Goal: Task Accomplishment & Management: Use online tool/utility

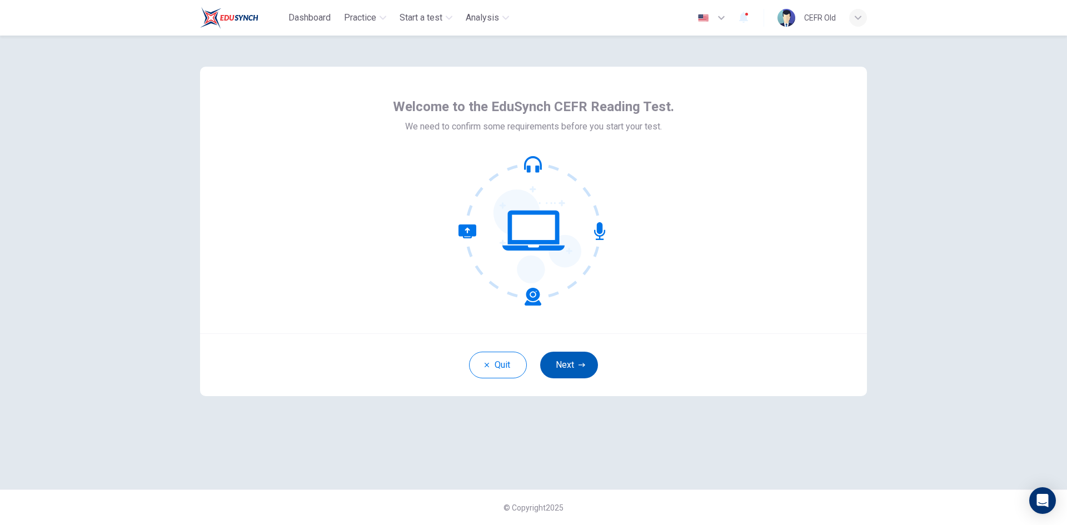
click at [563, 358] on button "Next" at bounding box center [569, 365] width 58 height 27
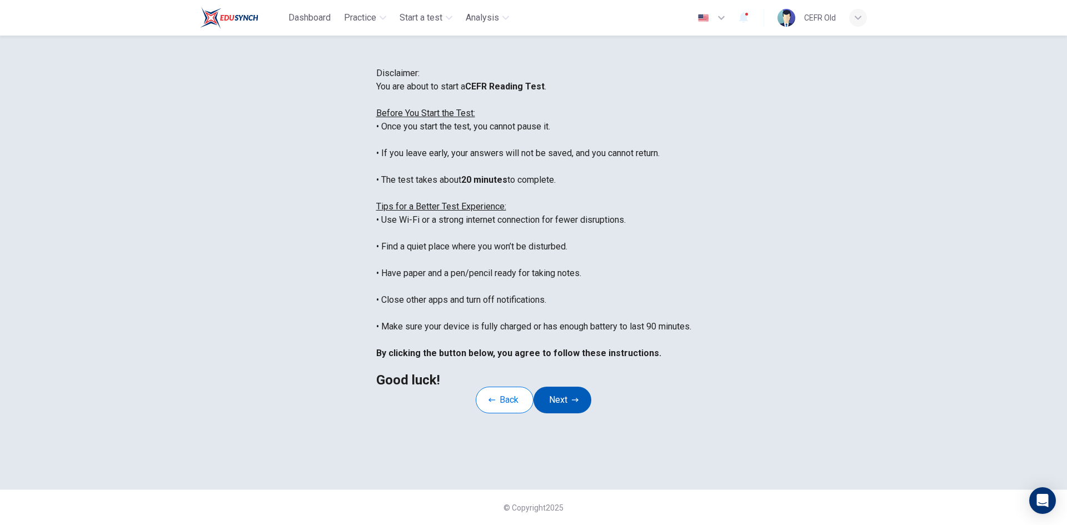
click at [584, 414] on button "Next" at bounding box center [563, 400] width 58 height 27
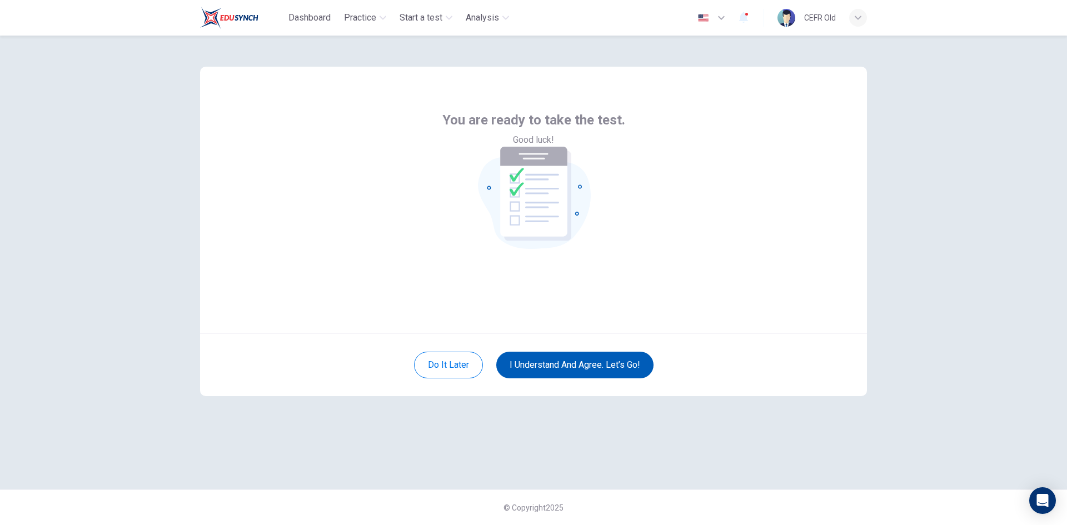
click at [585, 369] on button "I understand and agree. Let’s go!" at bounding box center [574, 365] width 157 height 27
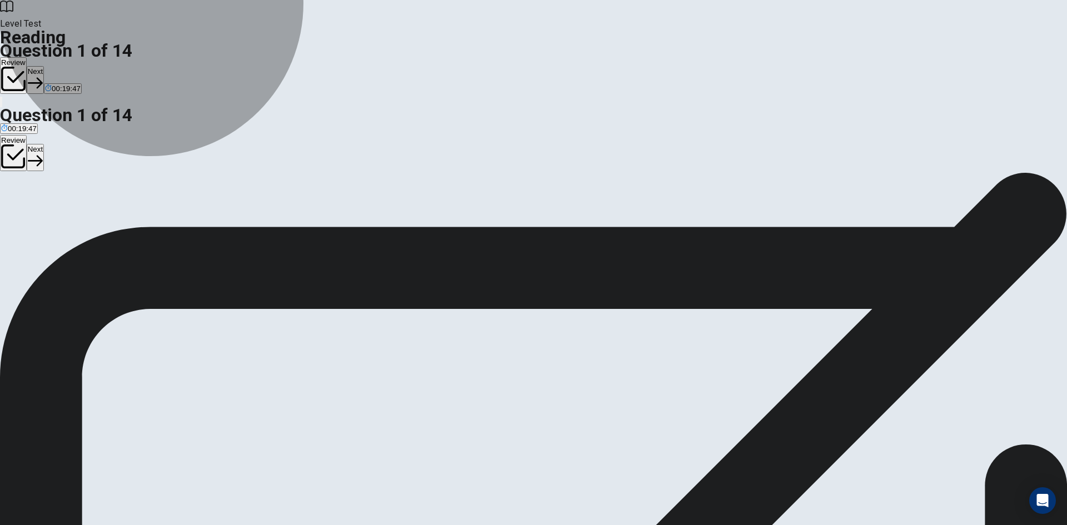
click at [100, 212] on button "A Filling half the plate with meat" at bounding box center [50, 221] width 100 height 19
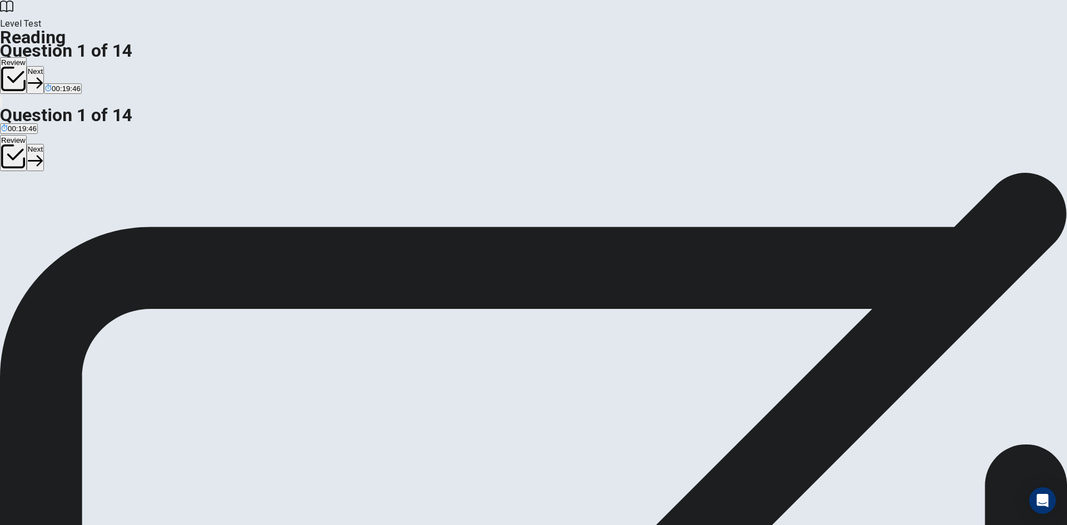
click at [43, 76] on icon "button" at bounding box center [35, 83] width 15 height 15
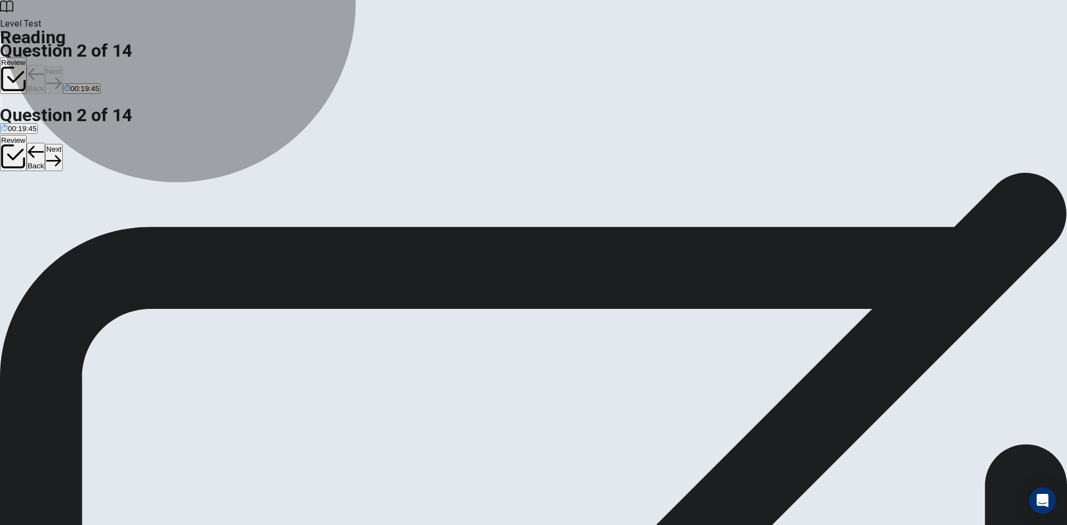
click at [400, 231] on button "D It eliminates the need for a balanced diet" at bounding box center [379, 221] width 136 height 19
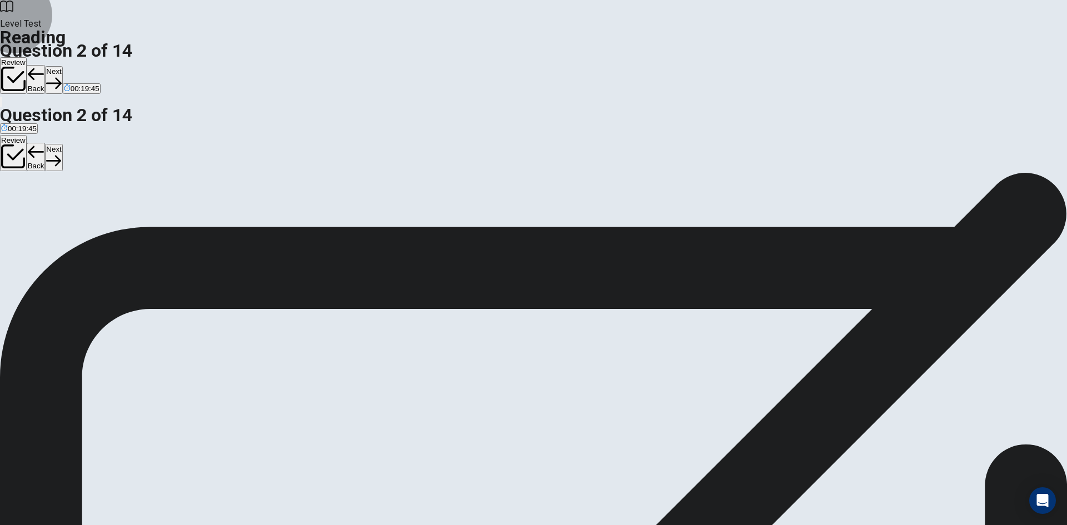
click at [62, 66] on button "Next" at bounding box center [53, 79] width 17 height 27
click at [77, 212] on button "B 45 minutes" at bounding box center [57, 221] width 38 height 19
click at [62, 66] on button "Next" at bounding box center [53, 79] width 17 height 27
click at [201, 361] on input at bounding box center [153, 366] width 96 height 11
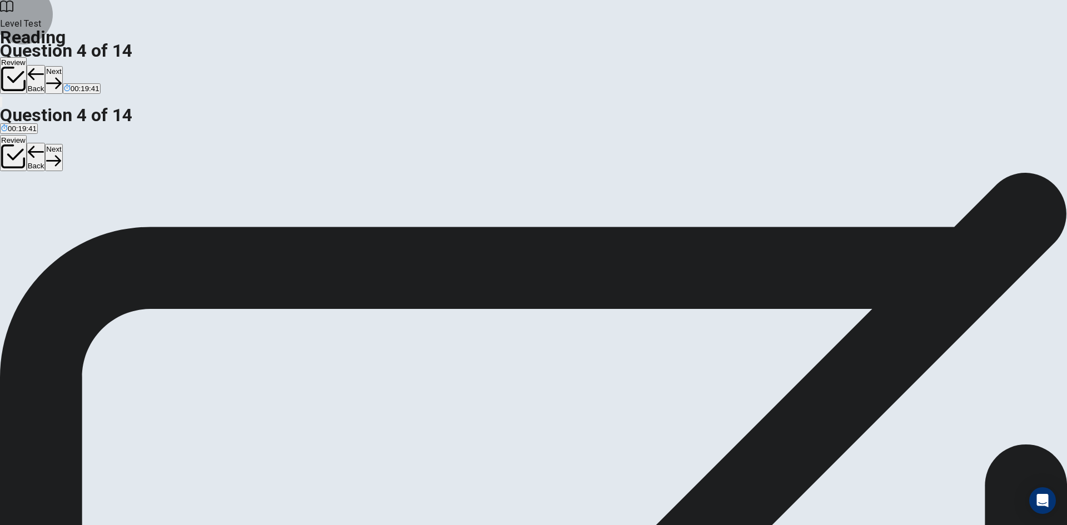
click at [62, 66] on button "Next" at bounding box center [53, 79] width 17 height 27
click at [336, 222] on span "Establishing a consistent sleep schedule" at bounding box center [269, 226] width 133 height 8
click at [62, 66] on button "Next" at bounding box center [53, 79] width 17 height 27
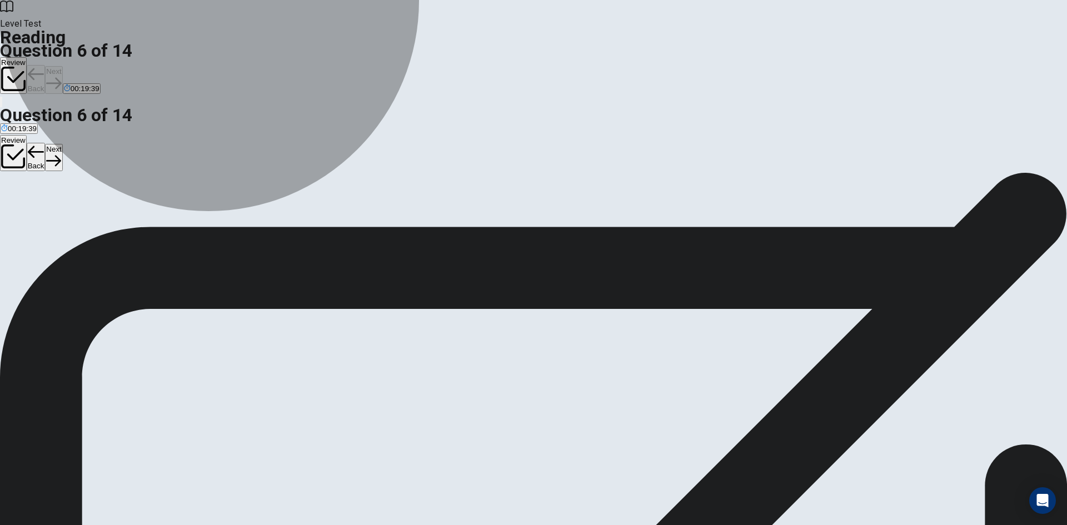
click at [175, 212] on button "A You must change everything in your life immediately." at bounding box center [87, 221] width 175 height 19
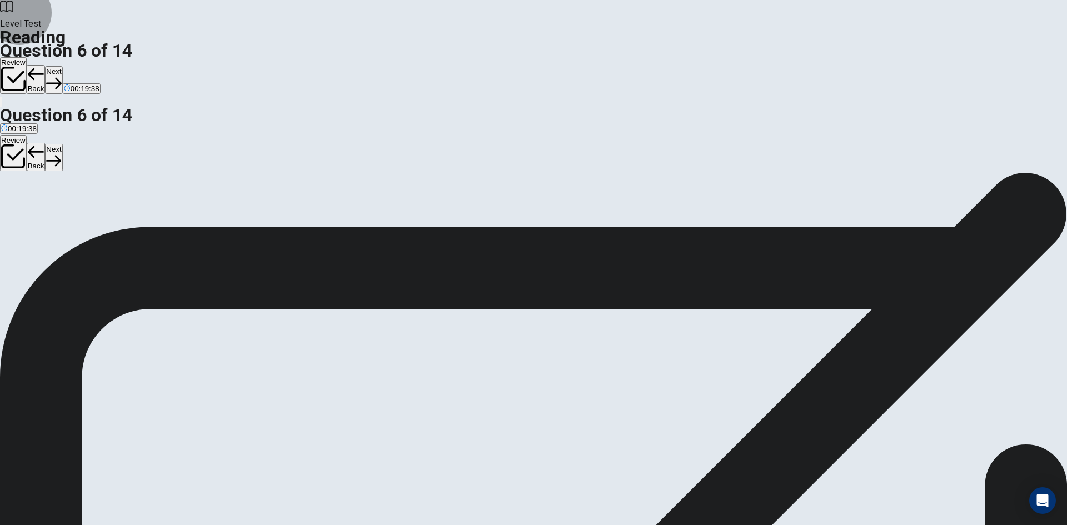
click at [62, 66] on button "Next" at bounding box center [53, 79] width 17 height 27
click at [450, 230] on span "Too much time using technology can cause health problems, despite its benefits." at bounding box center [474, 226] width 264 height 8
click at [62, 66] on button "Next" at bounding box center [53, 79] width 17 height 27
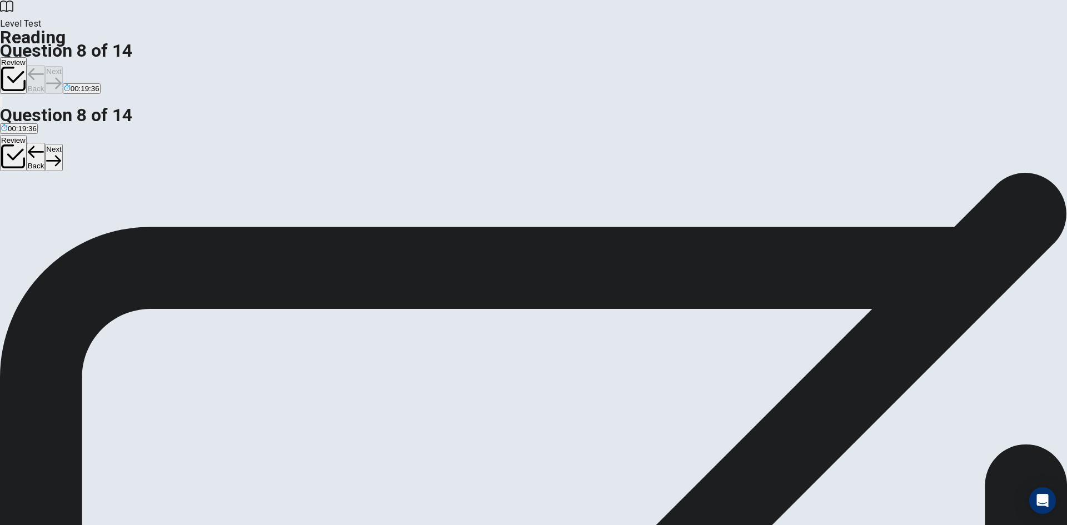
click at [41, 212] on button "A unimportant" at bounding box center [20, 221] width 41 height 19
click at [62, 66] on button "Next" at bounding box center [53, 79] width 17 height 27
click at [171, 212] on button "B Following a balanced diet" at bounding box center [129, 221] width 86 height 19
click at [62, 66] on button "Next" at bounding box center [53, 79] width 17 height 27
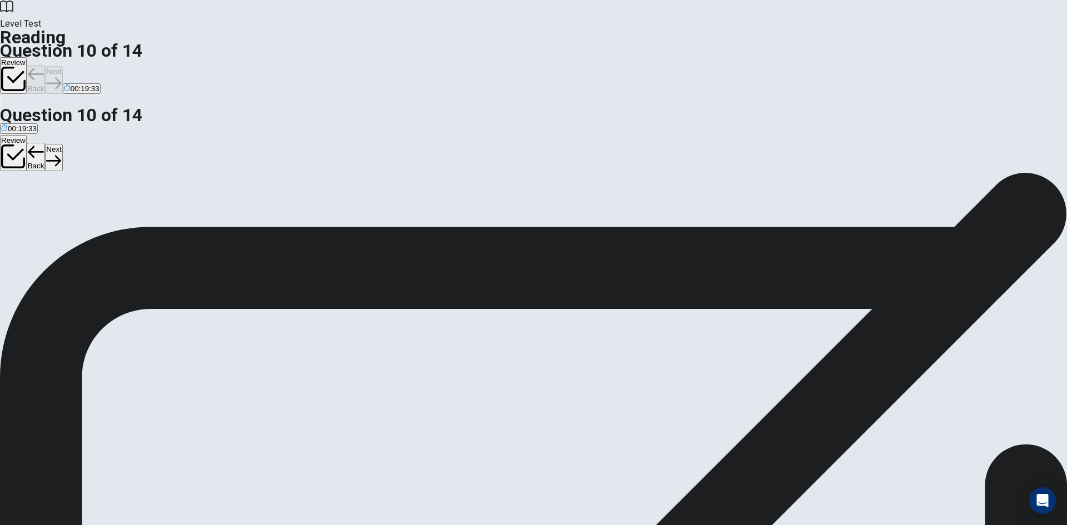
click at [37, 212] on button "A occasional" at bounding box center [18, 221] width 37 height 19
click at [62, 66] on button "Next" at bounding box center [53, 79] width 17 height 27
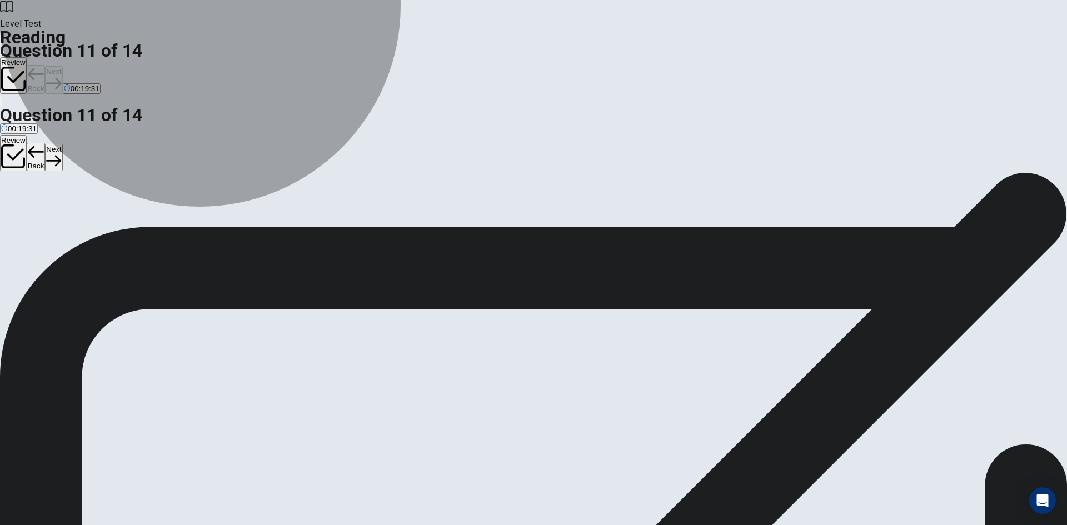
click at [275, 231] on button "D Constant use of technology" at bounding box center [228, 221] width 92 height 19
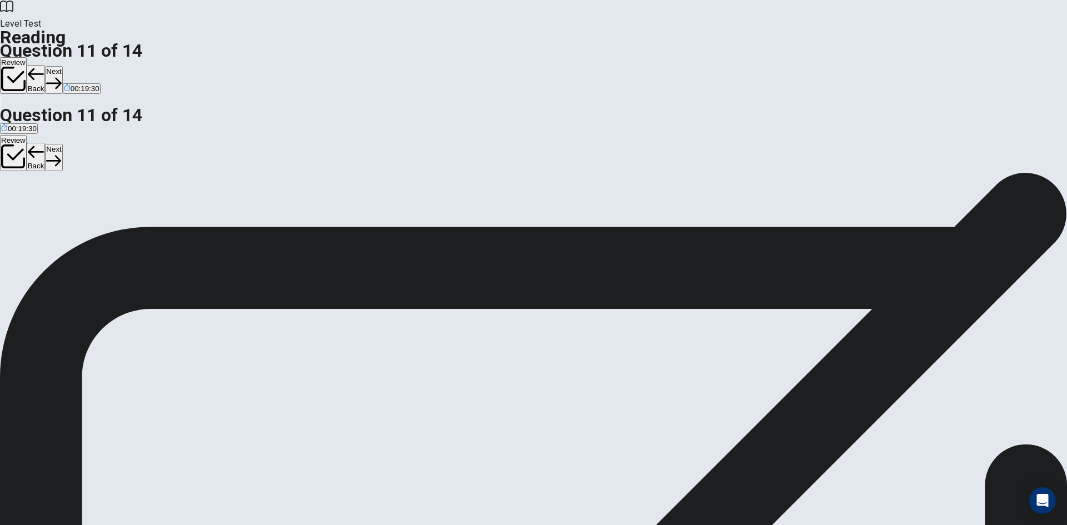
click at [62, 66] on button "Next" at bounding box center [53, 79] width 17 height 27
drag, startPoint x: 352, startPoint y: 181, endPoint x: 418, endPoint y: 176, distance: 65.8
click at [115, 212] on button "B busy and rushed" at bounding box center [86, 221] width 57 height 19
click at [62, 66] on button "Next" at bounding box center [53, 79] width 17 height 27
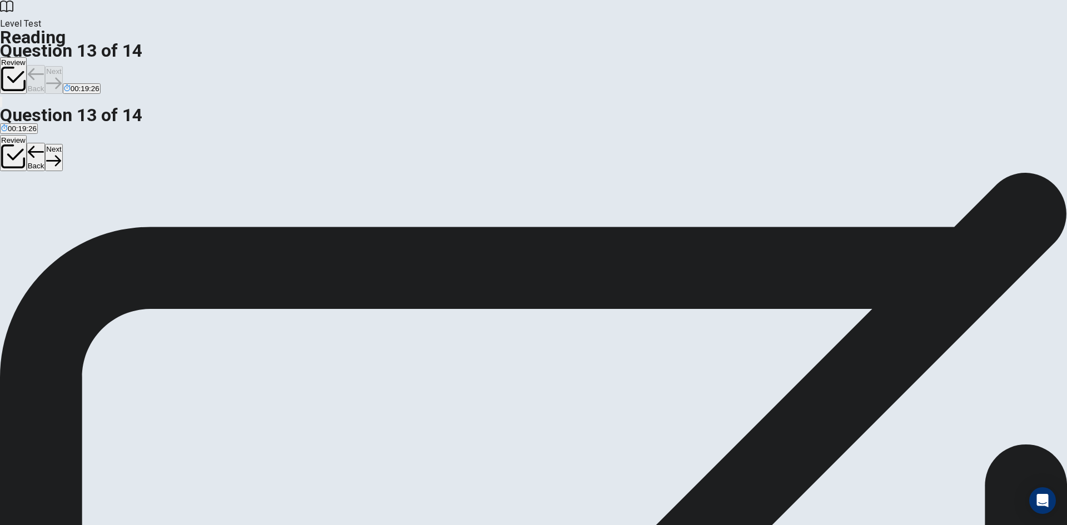
click at [94, 222] on span "Maintaining a healthy weight" at bounding box center [47, 226] width 93 height 8
click at [62, 66] on button "Next" at bounding box center [53, 79] width 17 height 27
drag, startPoint x: 300, startPoint y: 270, endPoint x: 648, endPoint y: 294, distance: 348.2
drag, startPoint x: 326, startPoint y: 345, endPoint x: 508, endPoint y: 362, distance: 182.5
drag, startPoint x: 306, startPoint y: 404, endPoint x: 580, endPoint y: 369, distance: 275.7
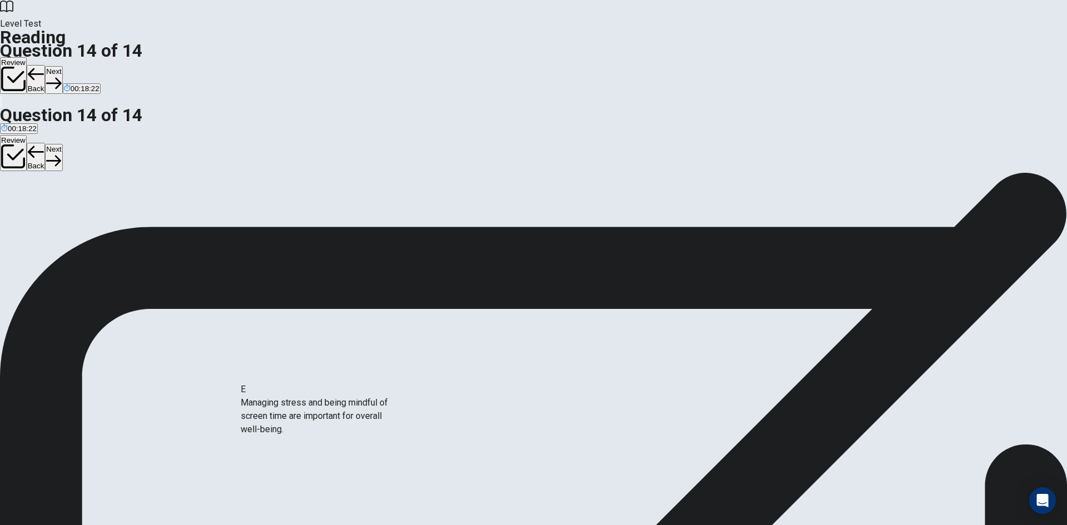
scroll to position [3, 0]
click at [62, 66] on button "Next" at bounding box center [53, 79] width 17 height 27
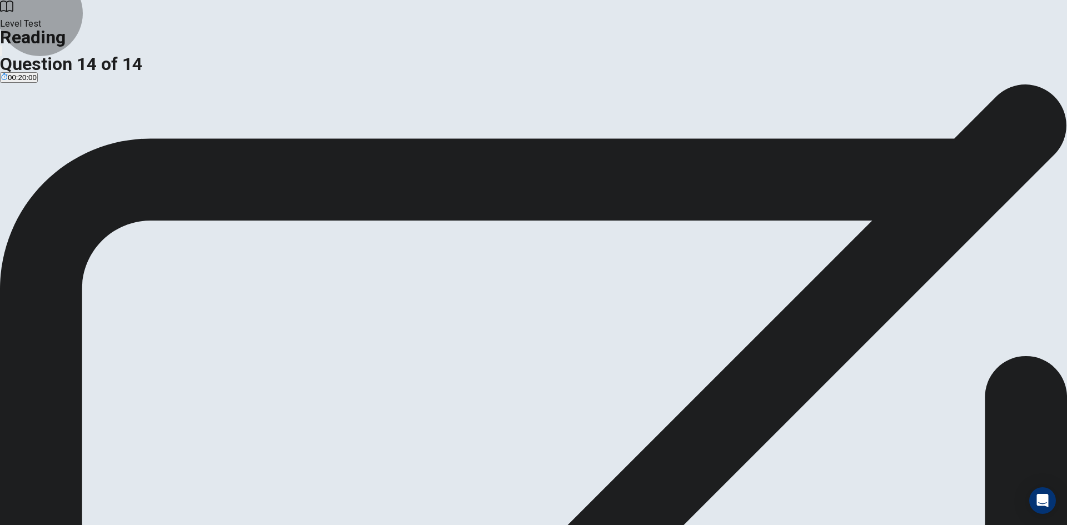
click at [88, 166] on button "Continue" at bounding box center [65, 158] width 45 height 15
